Goal: Check status

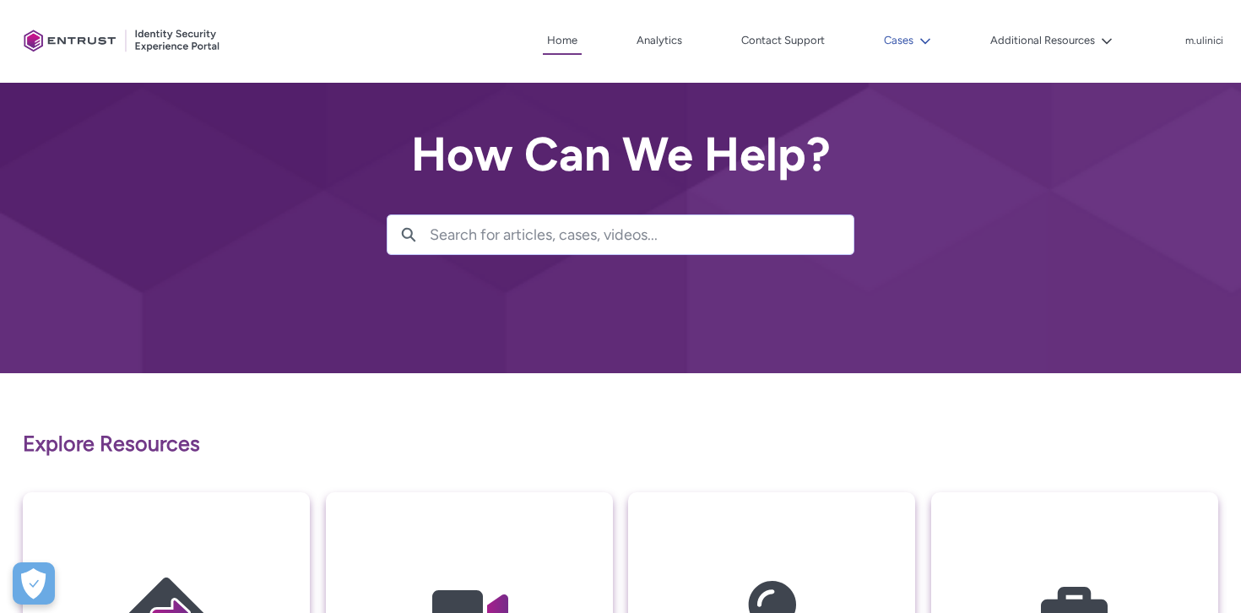
click at [918, 30] on button "Cases" at bounding box center [908, 40] width 56 height 25
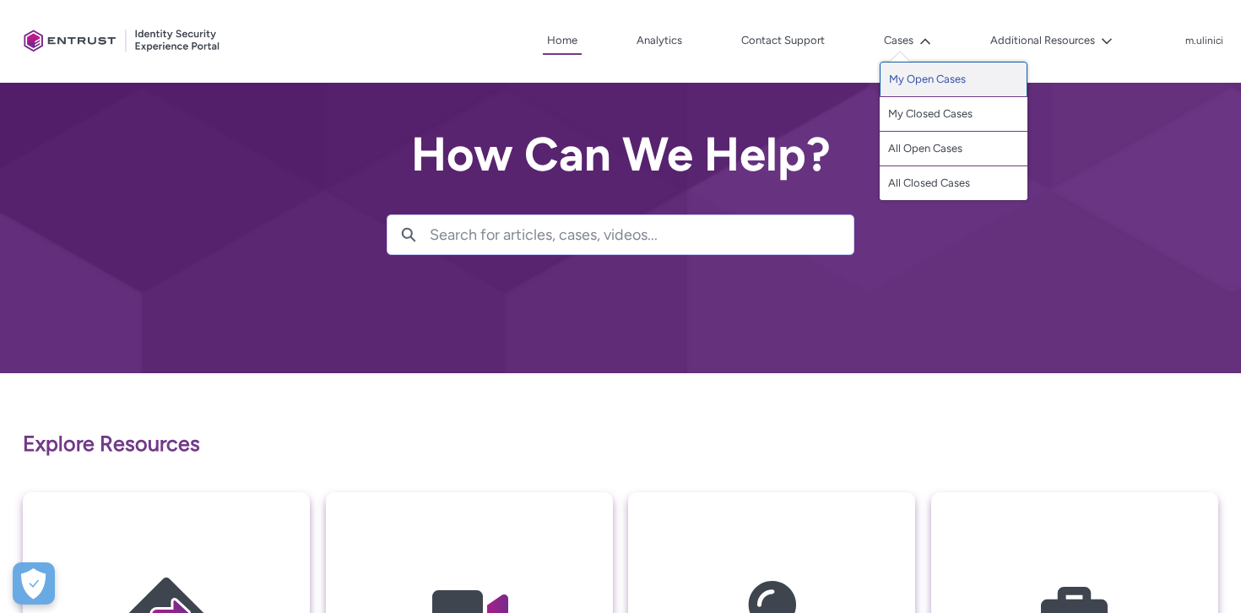
click at [908, 73] on link "My Open Cases" at bounding box center [954, 79] width 148 height 35
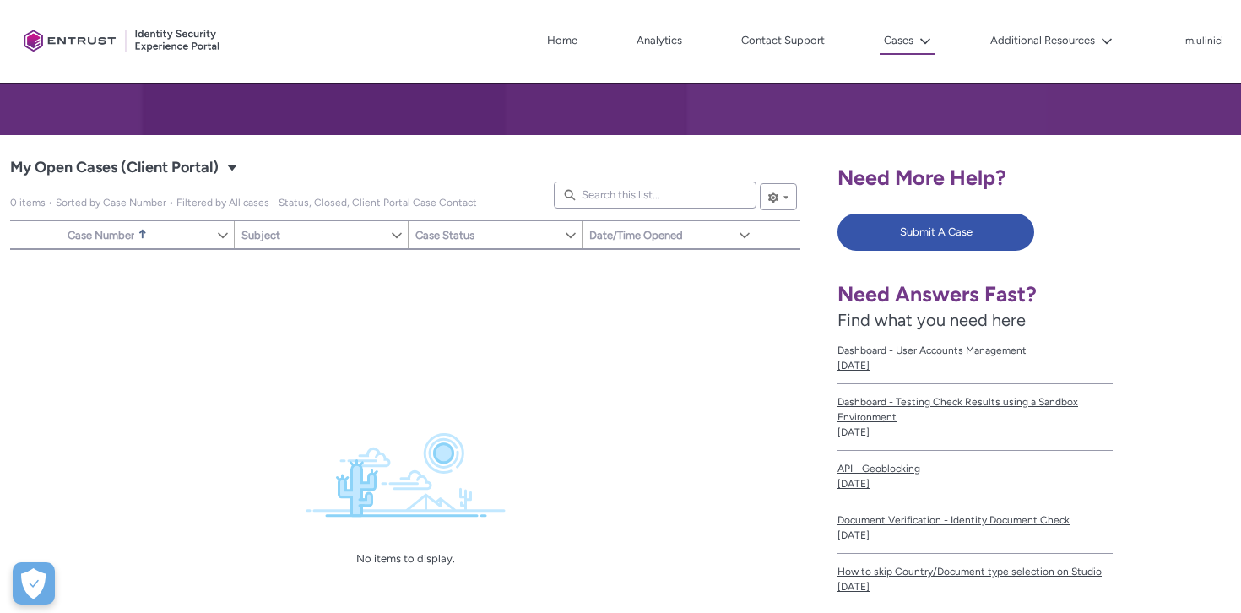
scroll to position [218, 0]
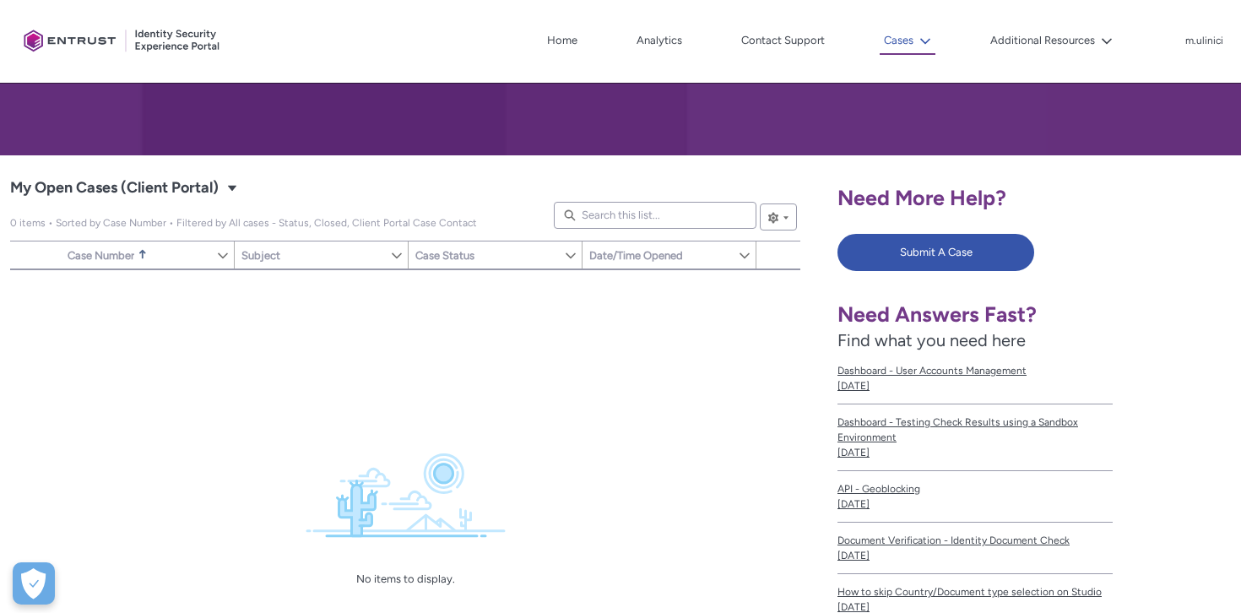
click at [895, 52] on button "Cases" at bounding box center [908, 41] width 56 height 27
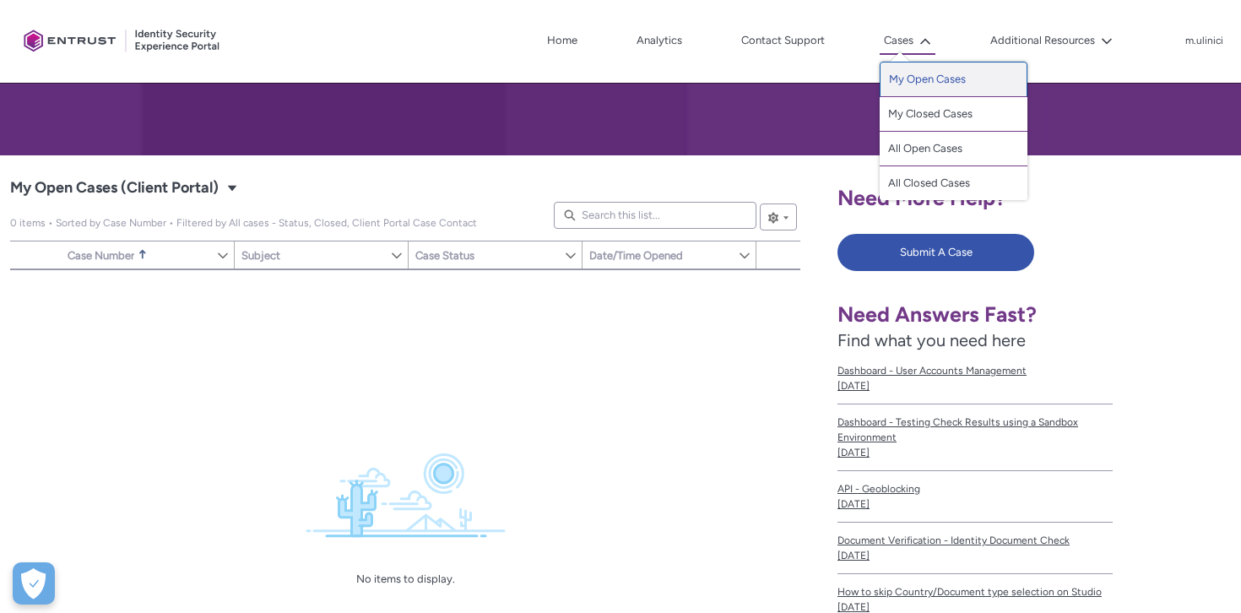
click at [919, 76] on link "My Open Cases" at bounding box center [954, 79] width 148 height 35
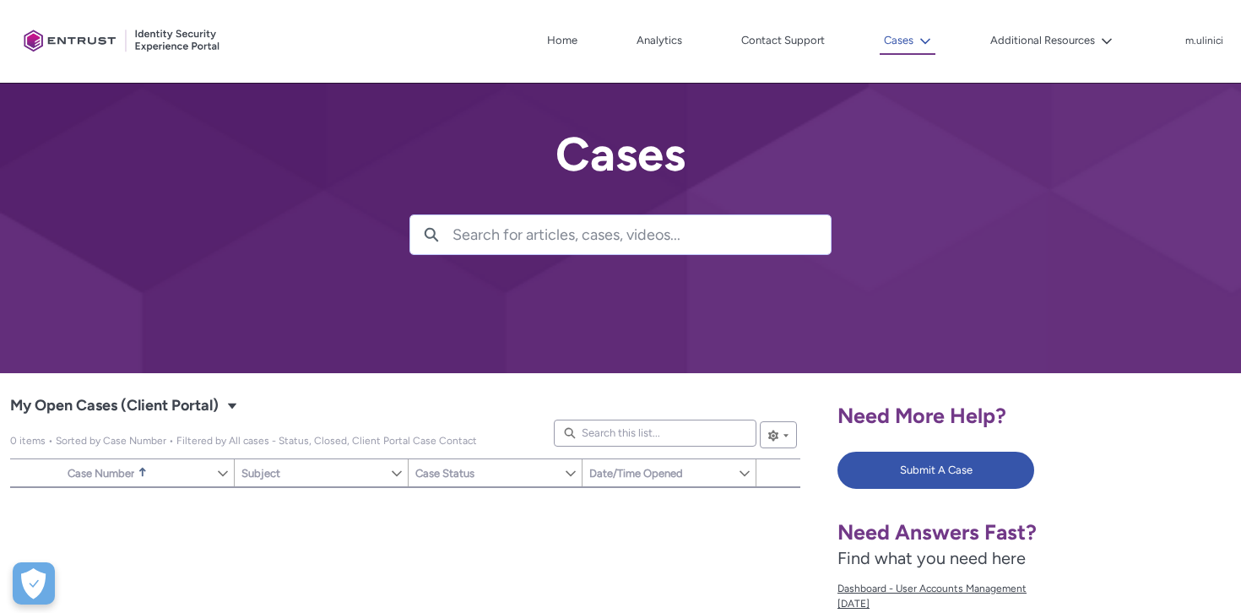
click at [918, 43] on lightning-icon at bounding box center [923, 41] width 18 height 13
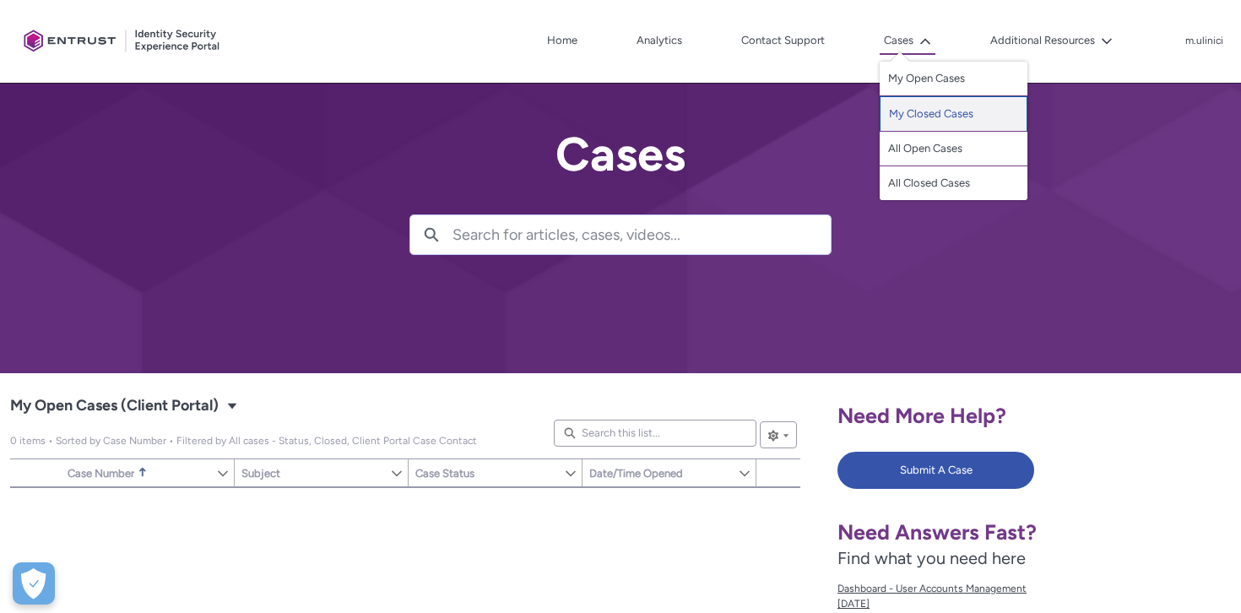
click at [918, 107] on link "My Closed Cases" at bounding box center [954, 113] width 148 height 35
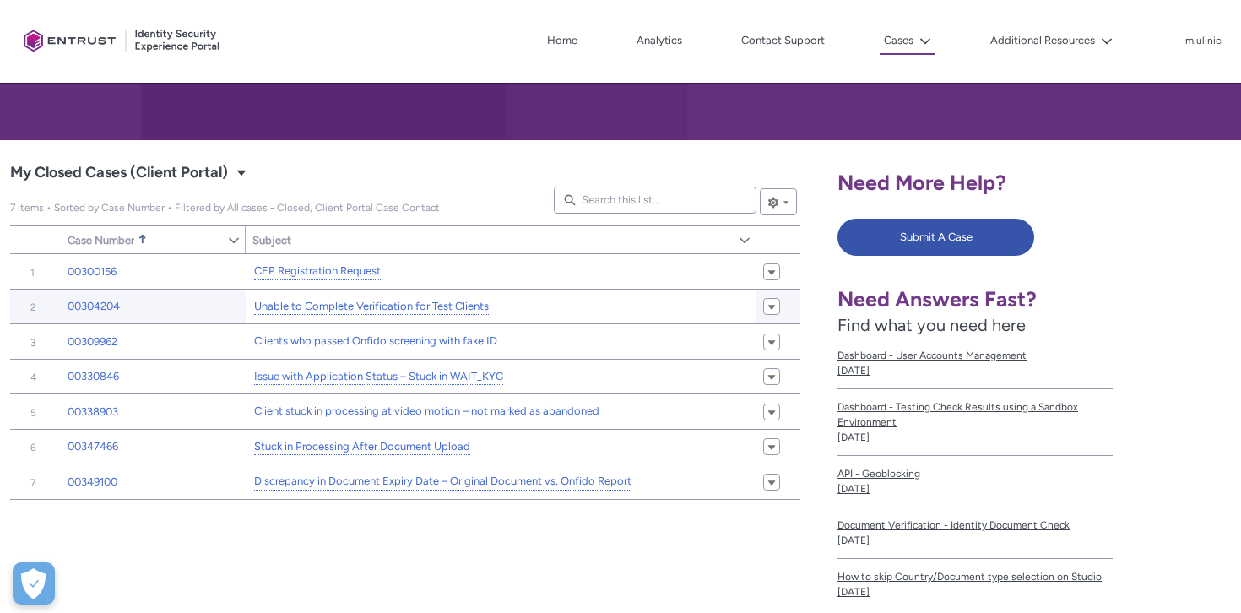
scroll to position [290, 0]
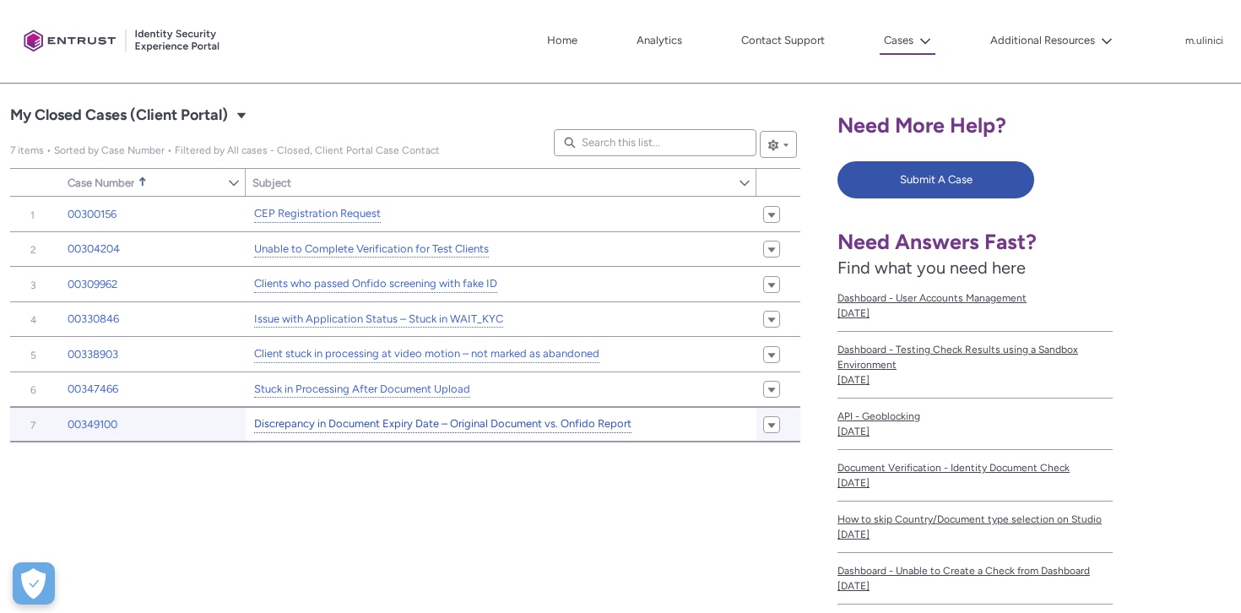
click at [463, 429] on link "Discrepancy in Document Expiry Date – Original Document vs. Onfido Report" at bounding box center [442, 424] width 377 height 18
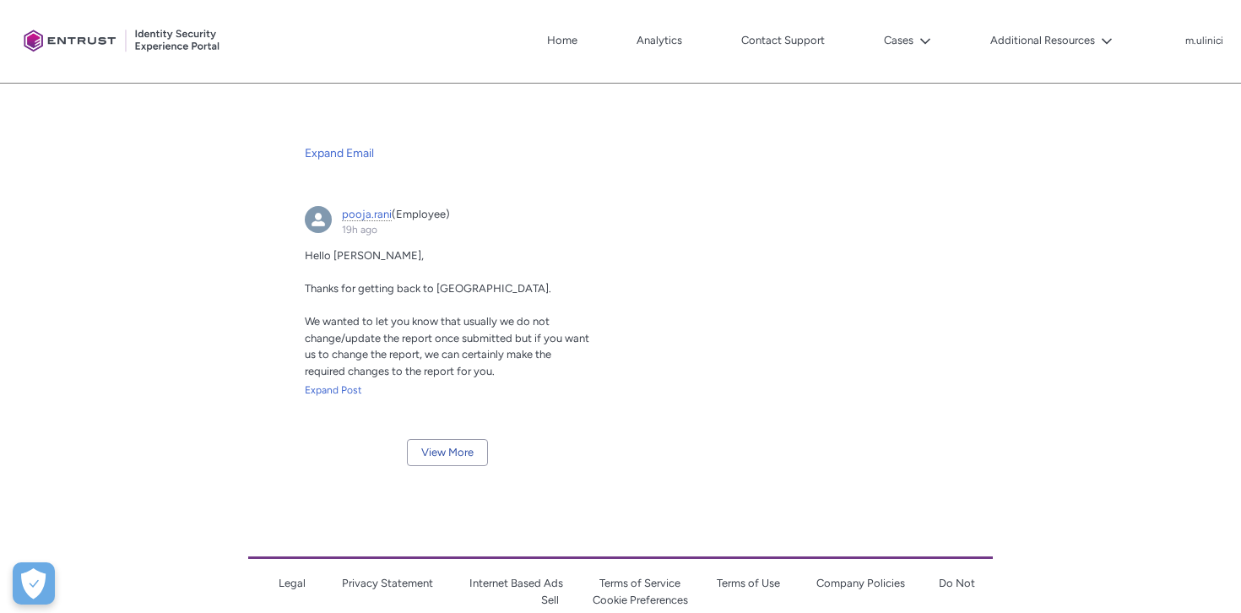
scroll to position [2593, 0]
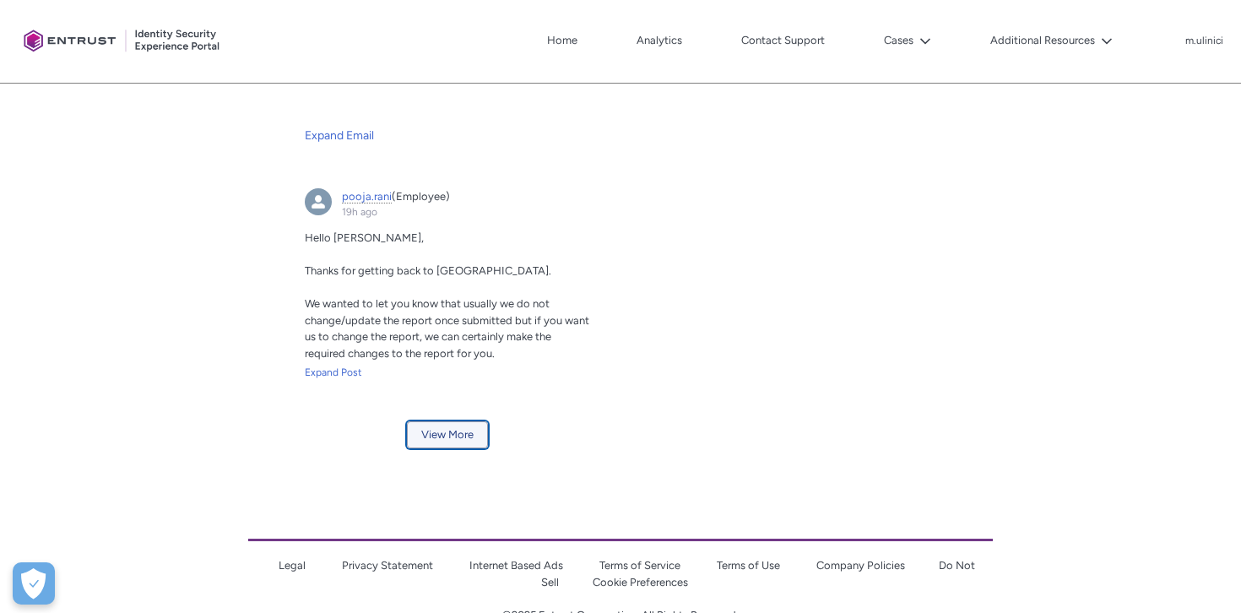
click at [448, 442] on button "View More" at bounding box center [447, 434] width 81 height 27
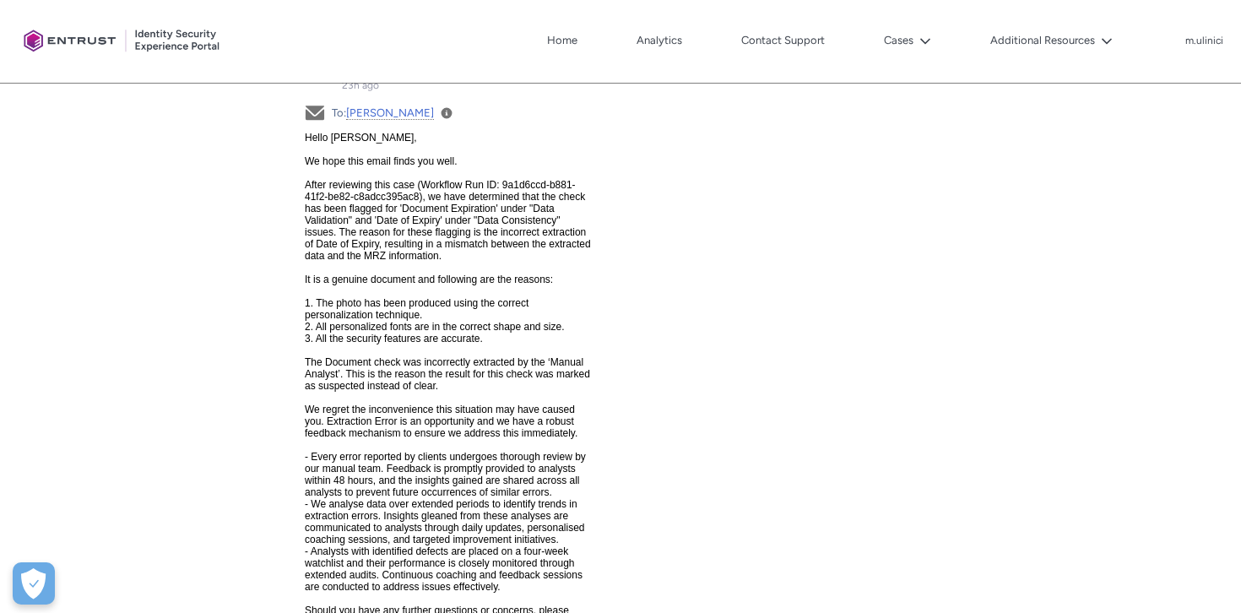
scroll to position [3089, 0]
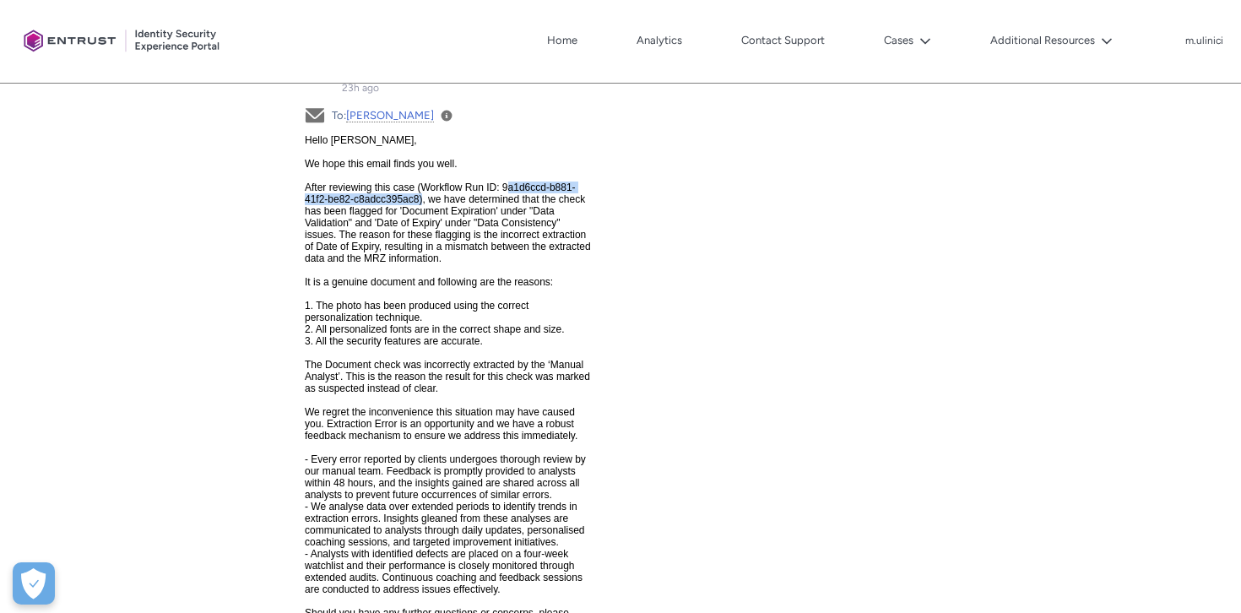
drag, startPoint x: 534, startPoint y: 188, endPoint x: 462, endPoint y: 205, distance: 74.6
click at [462, 205] on span "Hello [PERSON_NAME], We hope this email finds you well. After reviewing this ca…" at bounding box center [447, 451] width 286 height 641
copy span "9a1d6ccd-b881-41f2-be82-c8adcc395ac8"
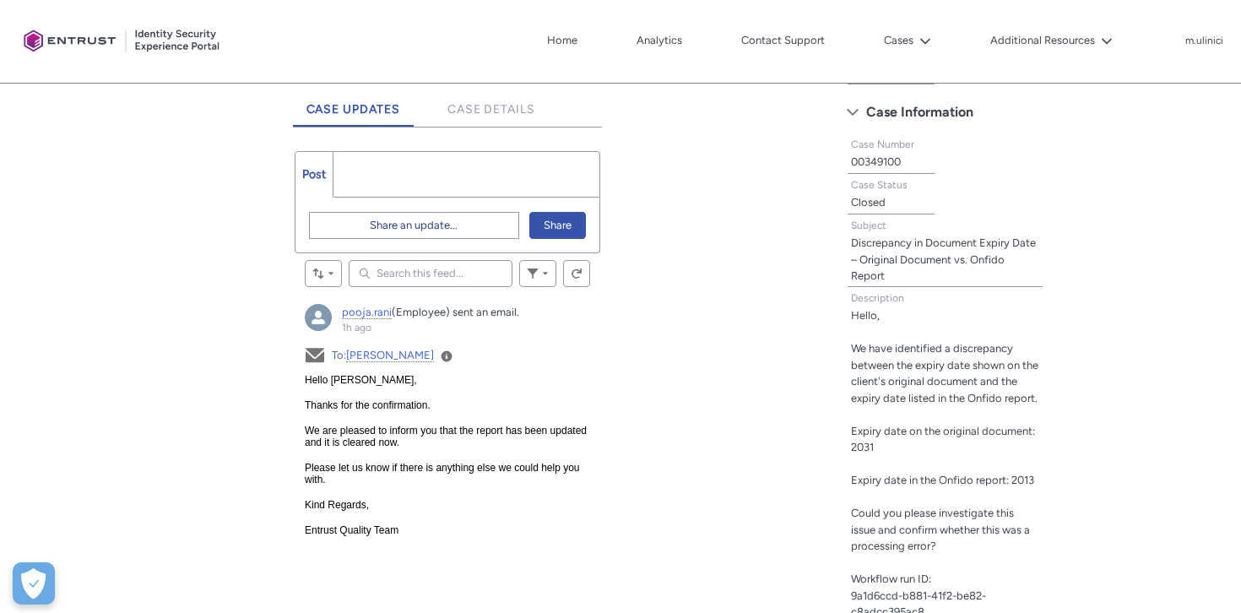
scroll to position [442, 0]
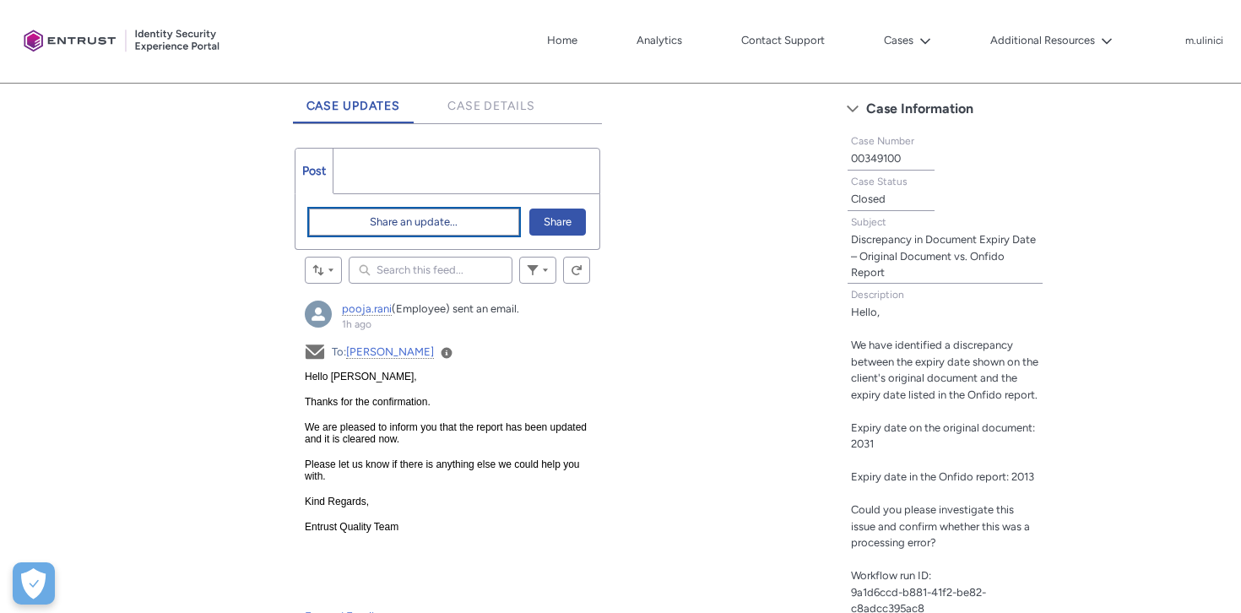
click at [430, 220] on span "Share an update..." at bounding box center [414, 221] width 88 height 25
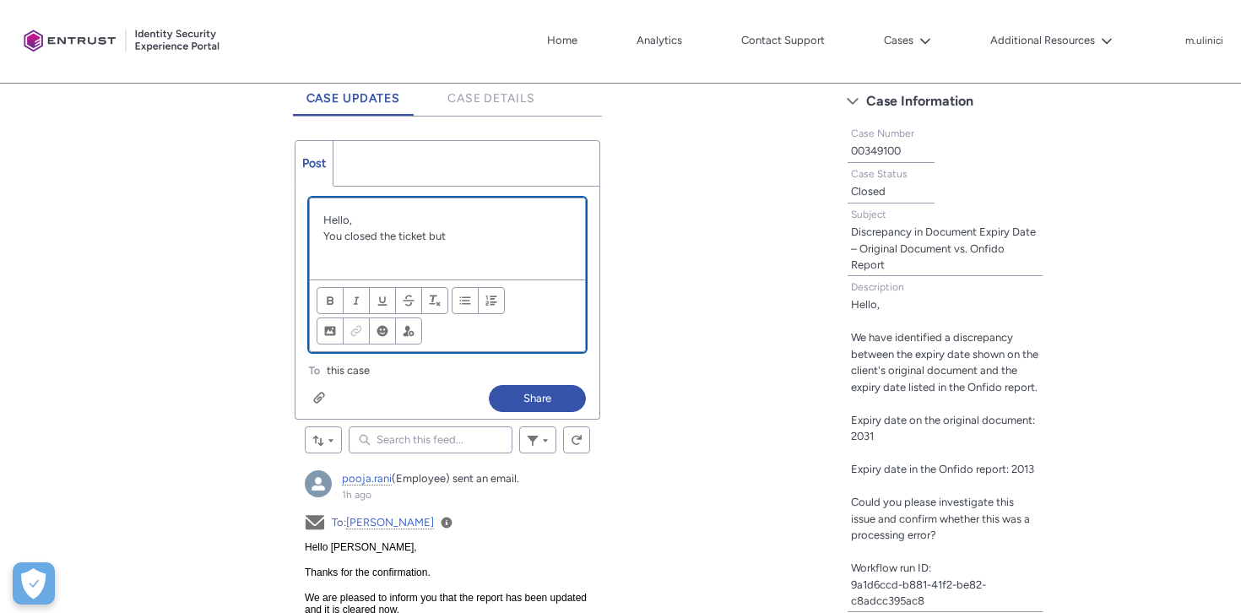
scroll to position [448, 0]
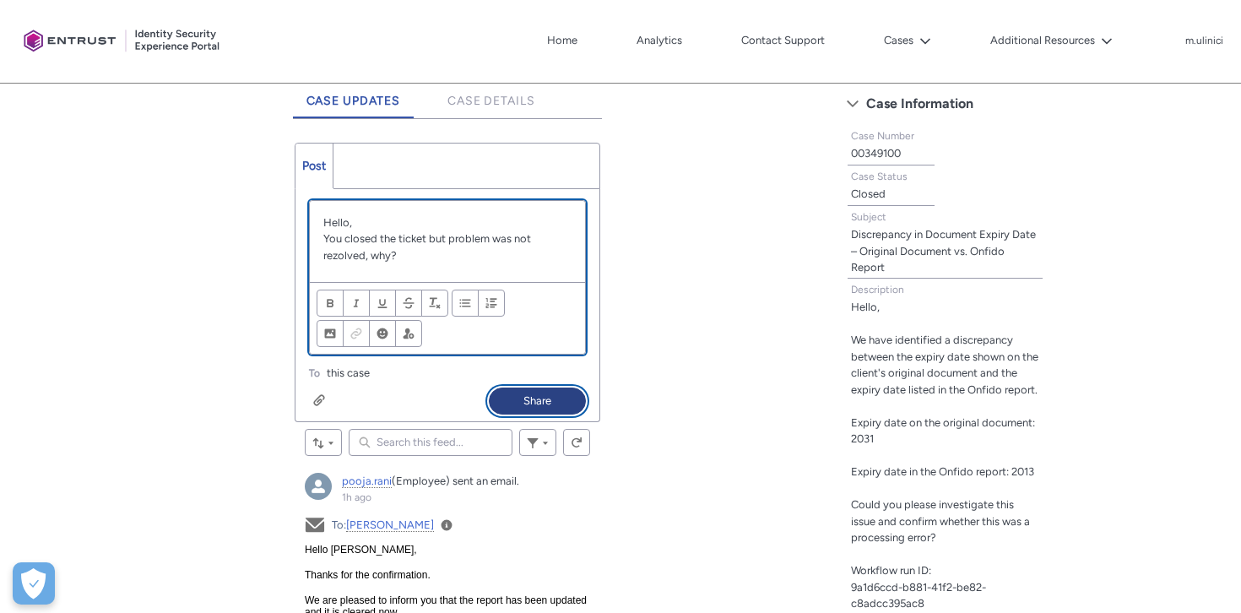
click at [521, 403] on button "Share" at bounding box center [537, 401] width 97 height 27
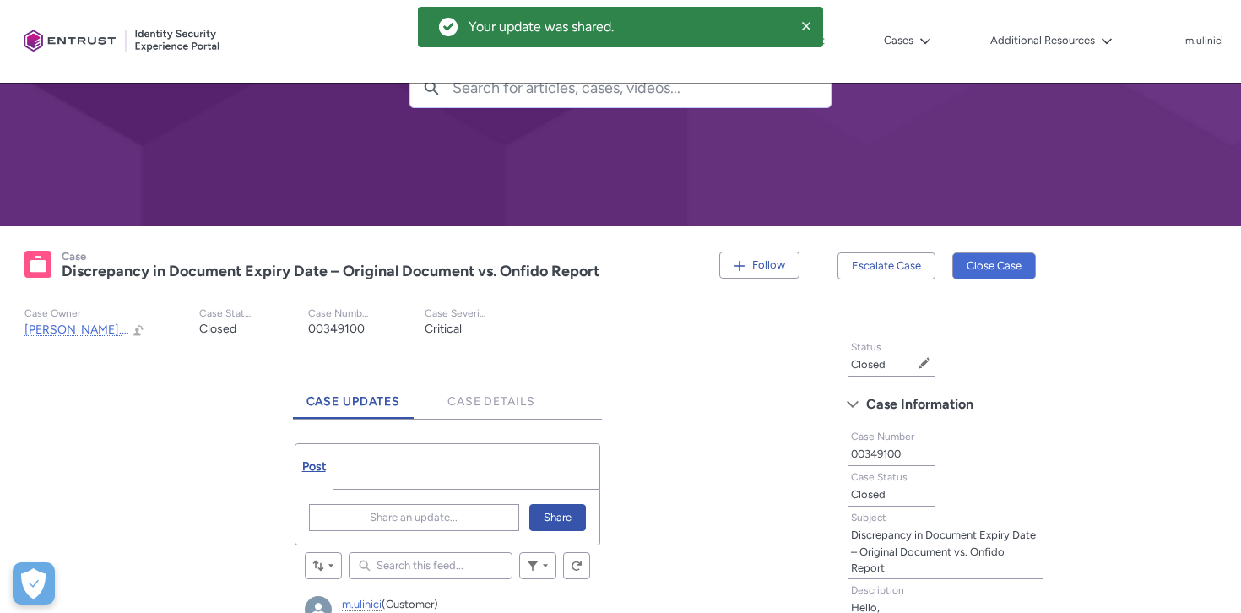
scroll to position [148, 0]
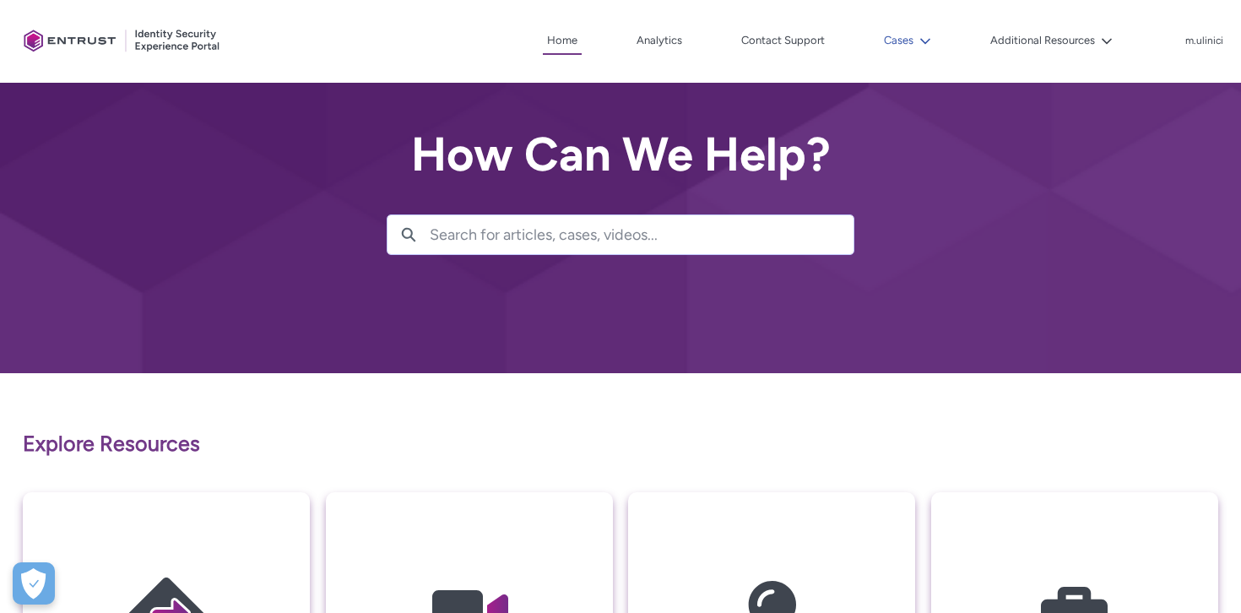
click at [906, 40] on button "Cases" at bounding box center [908, 40] width 56 height 25
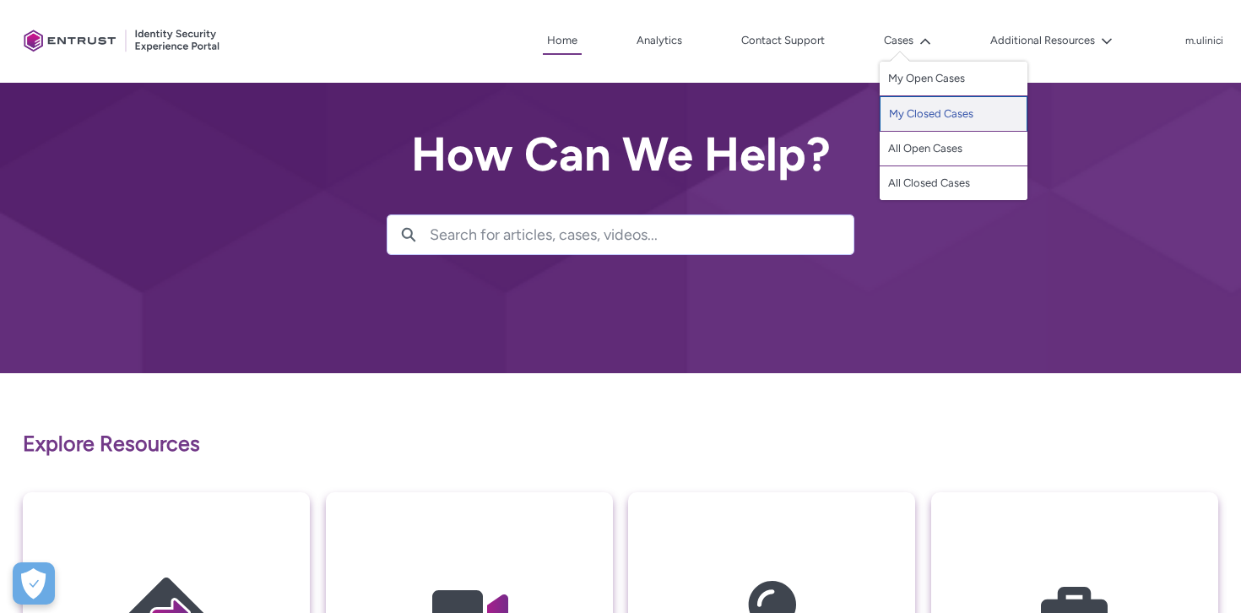
click at [915, 111] on link "My Closed Cases" at bounding box center [954, 113] width 148 height 35
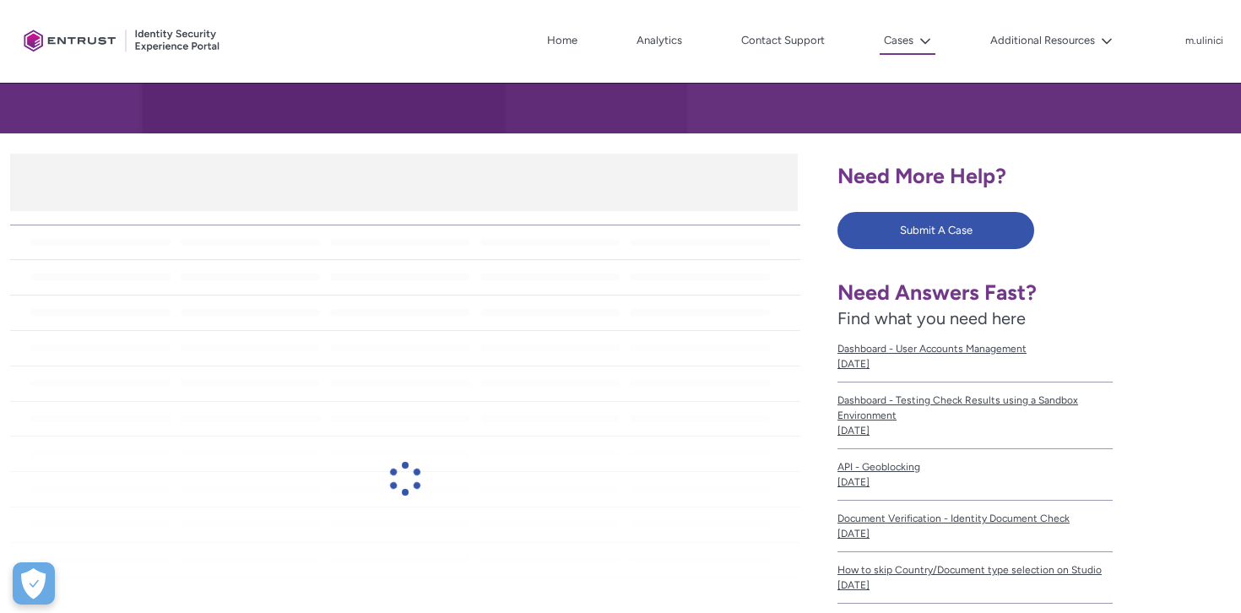
scroll to position [241, 0]
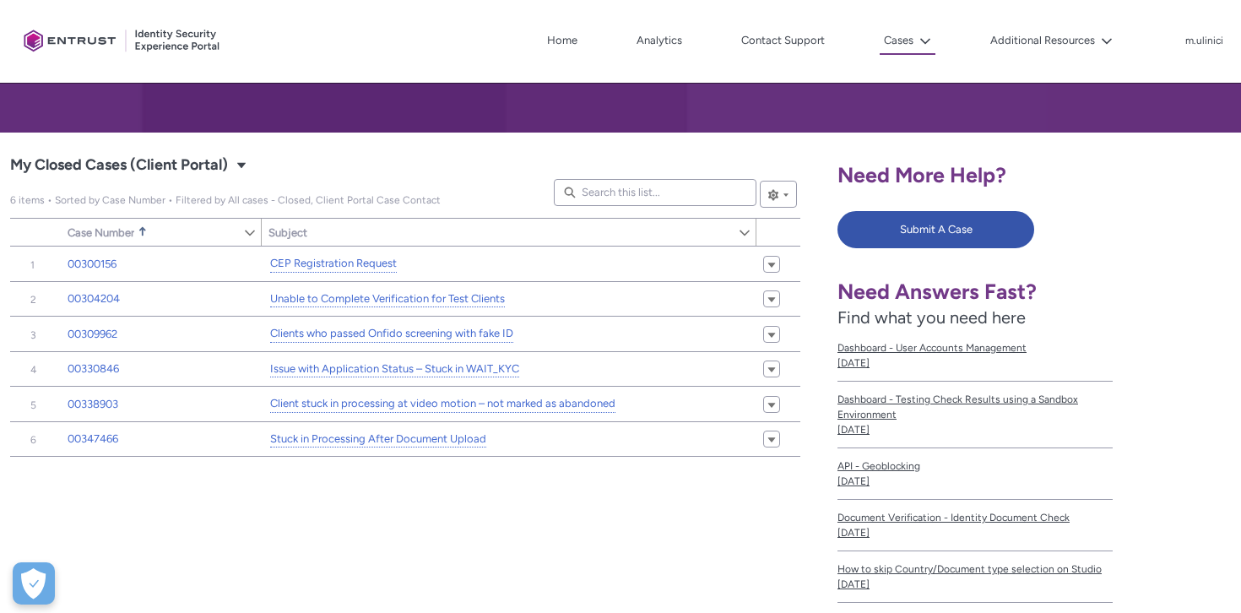
click at [382, 529] on div "Item Number Sort Case Number Sorted Ascending Show Case Number Column Actions S…" at bounding box center [405, 487] width 790 height 480
click at [914, 48] on button "Cases" at bounding box center [908, 41] width 56 height 27
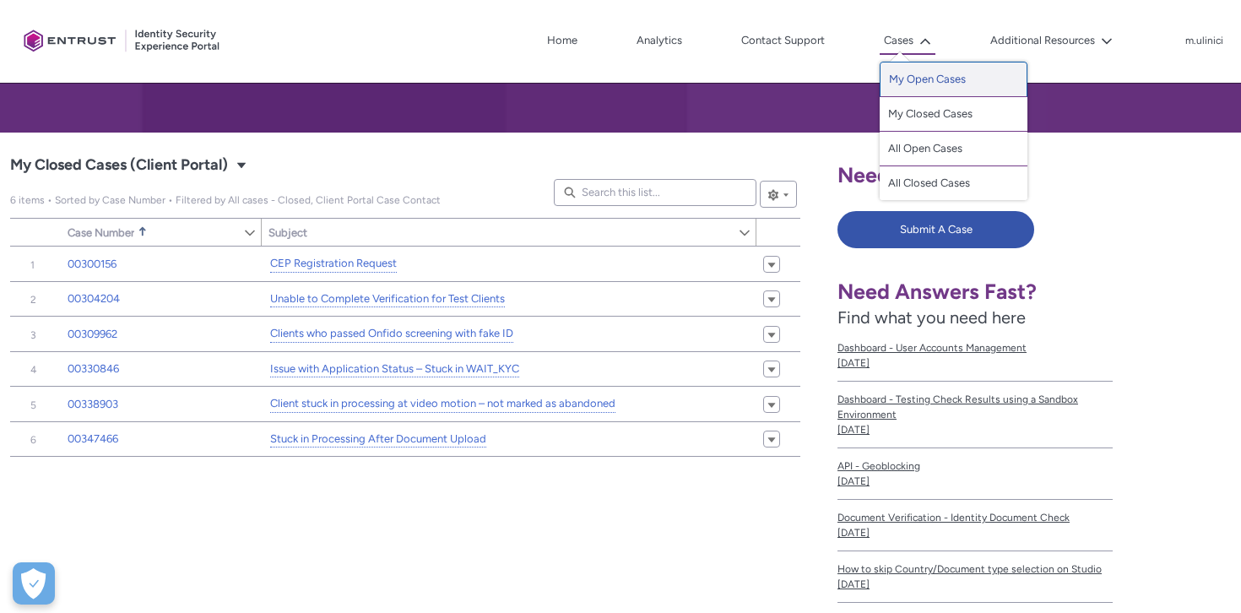
click at [917, 85] on link "My Open Cases" at bounding box center [954, 79] width 148 height 35
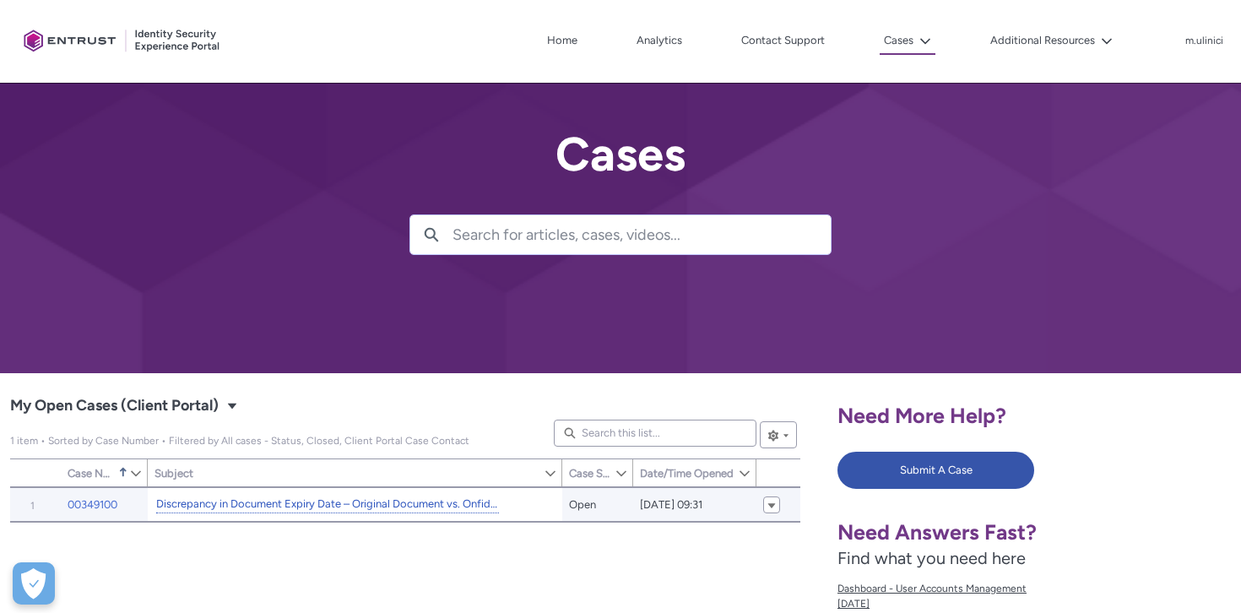
click at [402, 507] on link "Discrepancy in Document Expiry Date – Original Document vs. Onfido Report" at bounding box center [327, 505] width 343 height 18
type input "99"
type input "503"
type input "80"
type input "142"
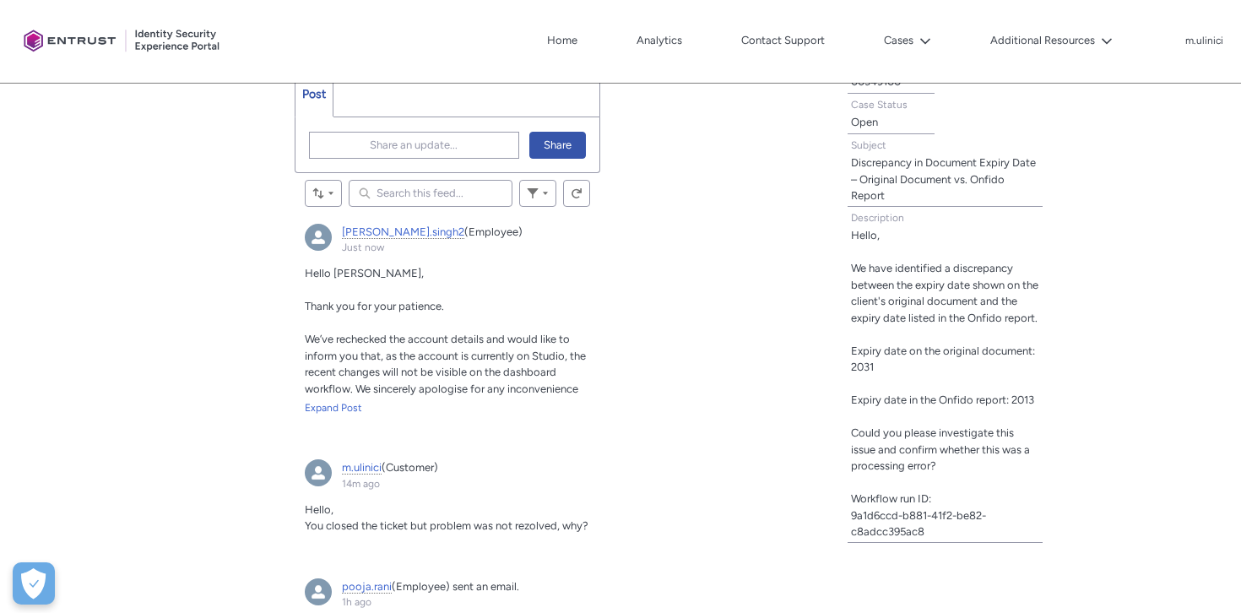
click at [306, 269] on span "Hello [PERSON_NAME]," at bounding box center [364, 273] width 119 height 13
click at [322, 411] on div "Expand Post" at bounding box center [448, 407] width 286 height 15
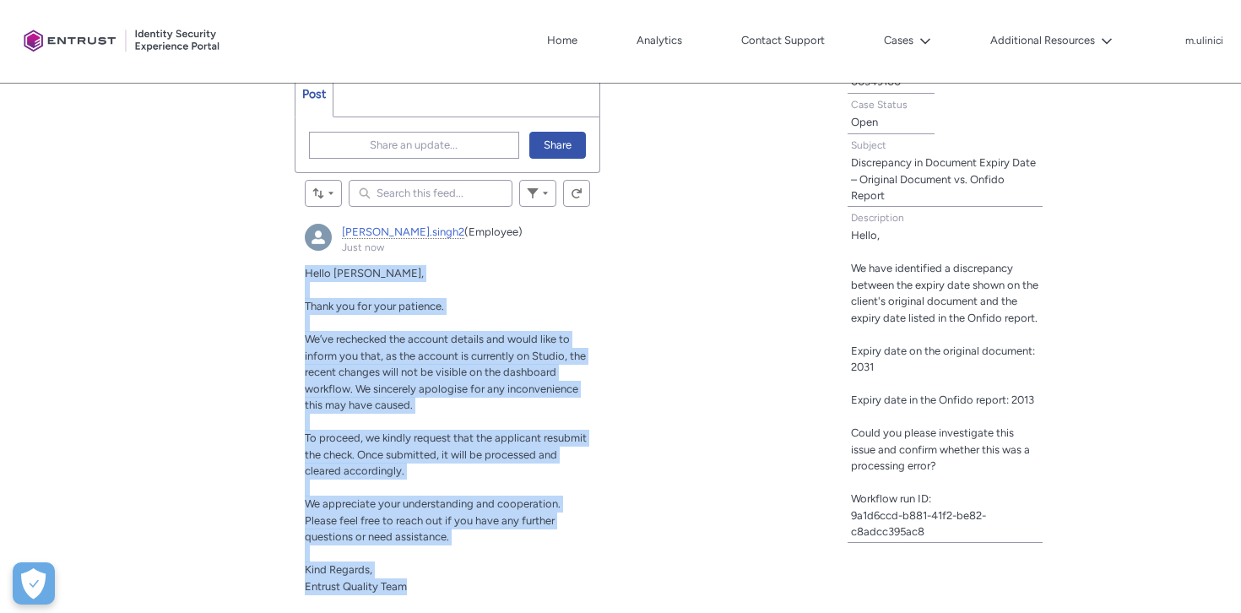
drag, startPoint x: 307, startPoint y: 277, endPoint x: 423, endPoint y: 581, distance: 325.5
click at [425, 582] on div "Hello [PERSON_NAME], Thank you for your patience. We’ve rechecked the account d…" at bounding box center [448, 429] width 286 height 329
copy div "Hello [PERSON_NAME], Thank you for your patience. We’ve rechecked the account d…"
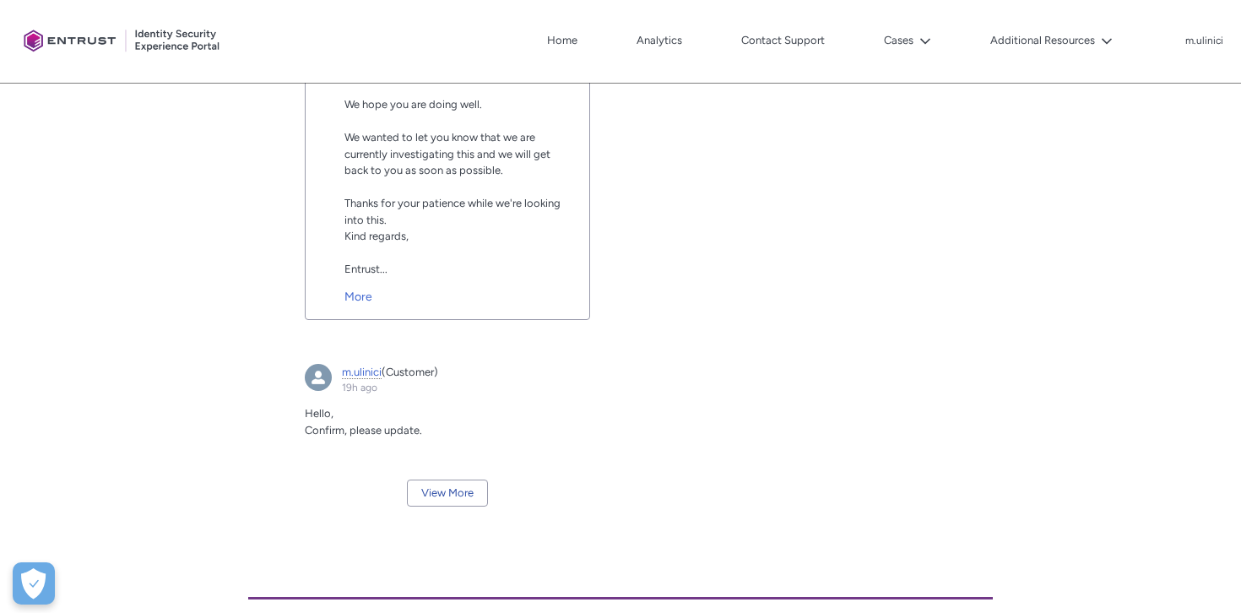
scroll to position [2524, 0]
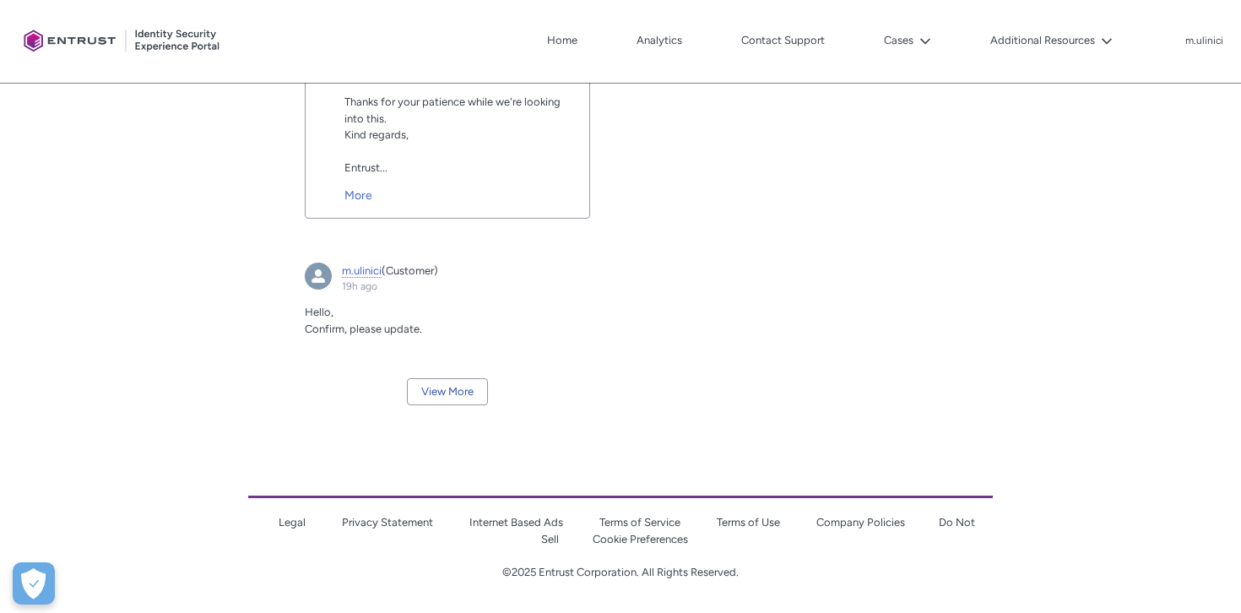
click at [462, 372] on div "View More" at bounding box center [448, 392] width 307 height 41
click at [460, 391] on button "View More" at bounding box center [447, 391] width 81 height 27
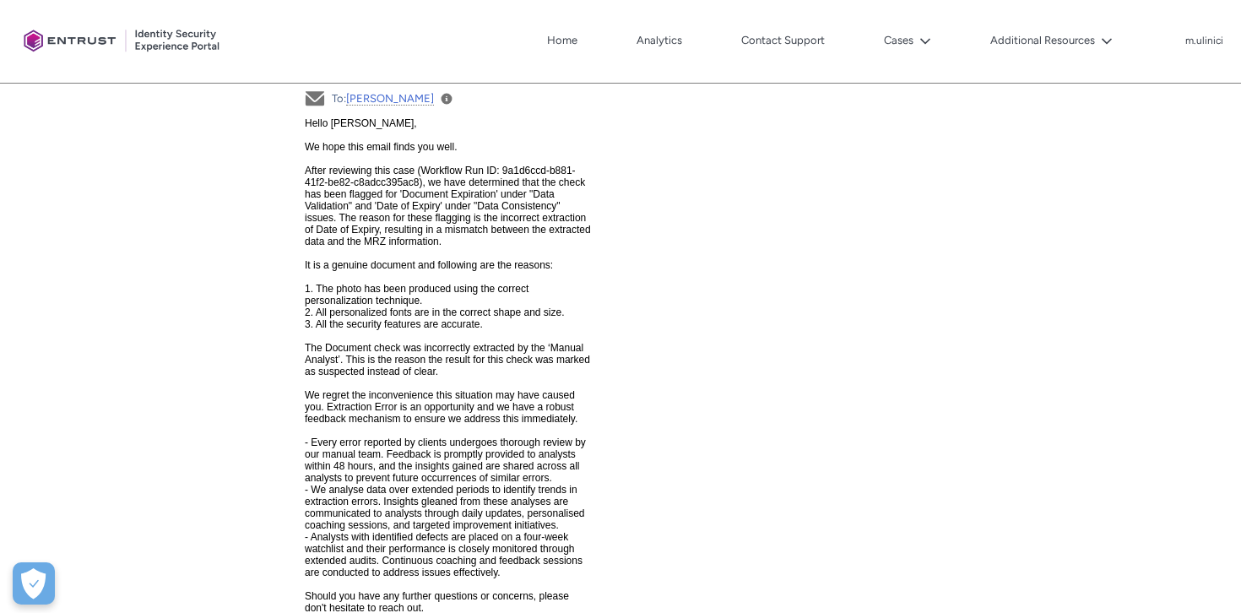
scroll to position [3641, 0]
drag, startPoint x: 530, startPoint y: 165, endPoint x: 460, endPoint y: 183, distance: 72.5
click at [460, 183] on span "Hello [PERSON_NAME], We hope this email finds you well. After reviewing this ca…" at bounding box center [447, 434] width 286 height 638
copy span "9a1d6ccd-b881-41f2-be82-c8adcc395ac8"
